Goal: Information Seeking & Learning: Learn about a topic

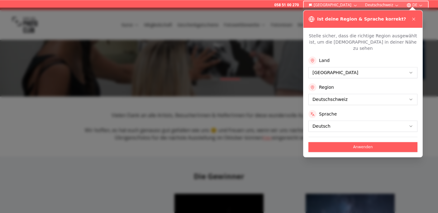
scroll to position [64, 0]
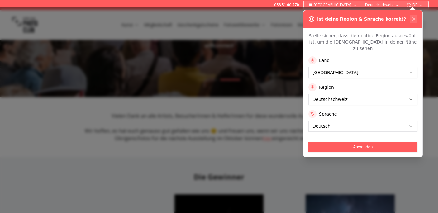
click at [415, 22] on button at bounding box center [413, 18] width 7 height 7
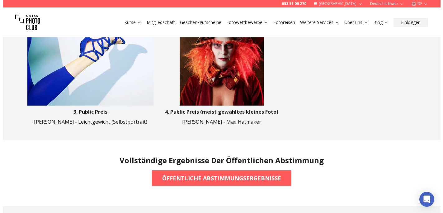
scroll to position [540, 0]
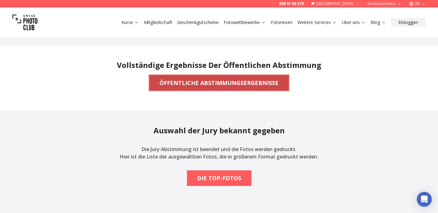
click at [278, 88] on span "ÖFFENTLICHE ABSTIMMUNGSERGEBNISSE" at bounding box center [218, 83] width 129 height 14
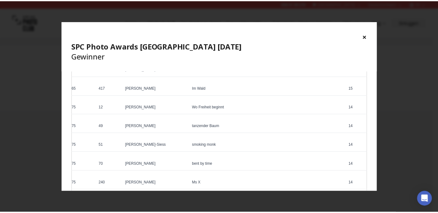
scroll to position [1398, 0]
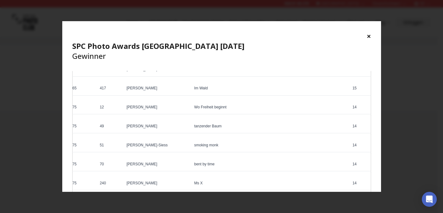
click at [371, 34] on button "×" at bounding box center [369, 36] width 4 height 10
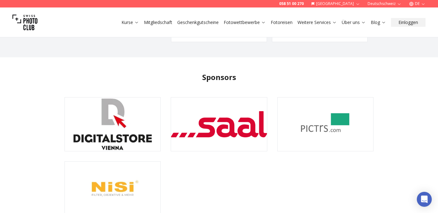
scroll to position [1239, 0]
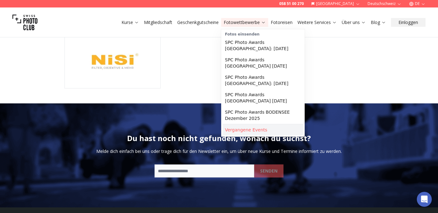
click at [251, 124] on link "Vergangene Events" at bounding box center [262, 129] width 81 height 11
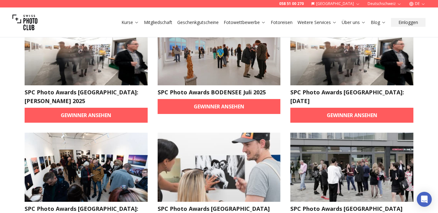
scroll to position [32, 0]
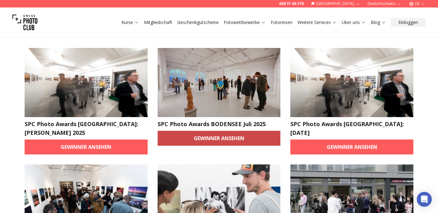
click at [230, 136] on link "Gewinner ansehen" at bounding box center [219, 138] width 123 height 15
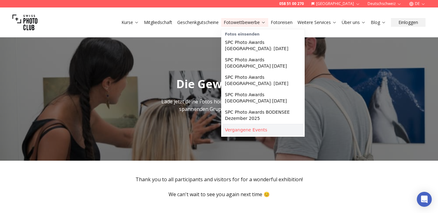
click at [257, 124] on link "Vergangene Events" at bounding box center [262, 129] width 81 height 11
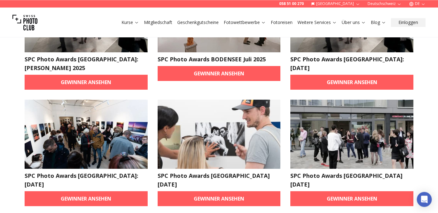
scroll to position [127, 0]
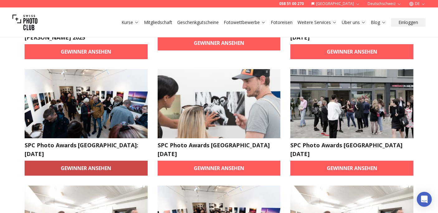
click at [97, 161] on link "Gewinner ansehen" at bounding box center [86, 168] width 123 height 15
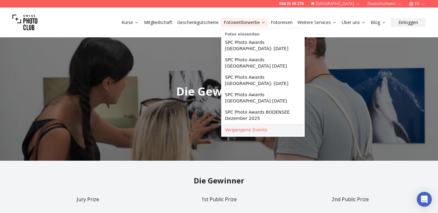
click at [260, 124] on link "Vergangene Events" at bounding box center [262, 129] width 81 height 11
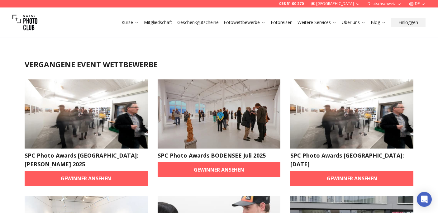
scroll to position [127, 0]
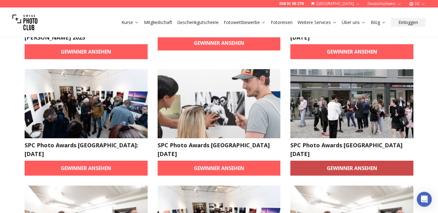
click at [336, 161] on link "Gewinner ansehen" at bounding box center [351, 168] width 123 height 15
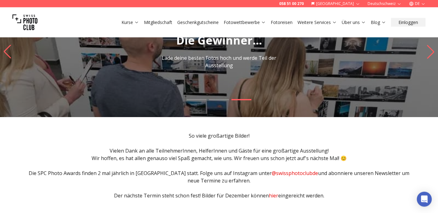
scroll to position [32, 0]
